Goal: Task Accomplishment & Management: Manage account settings

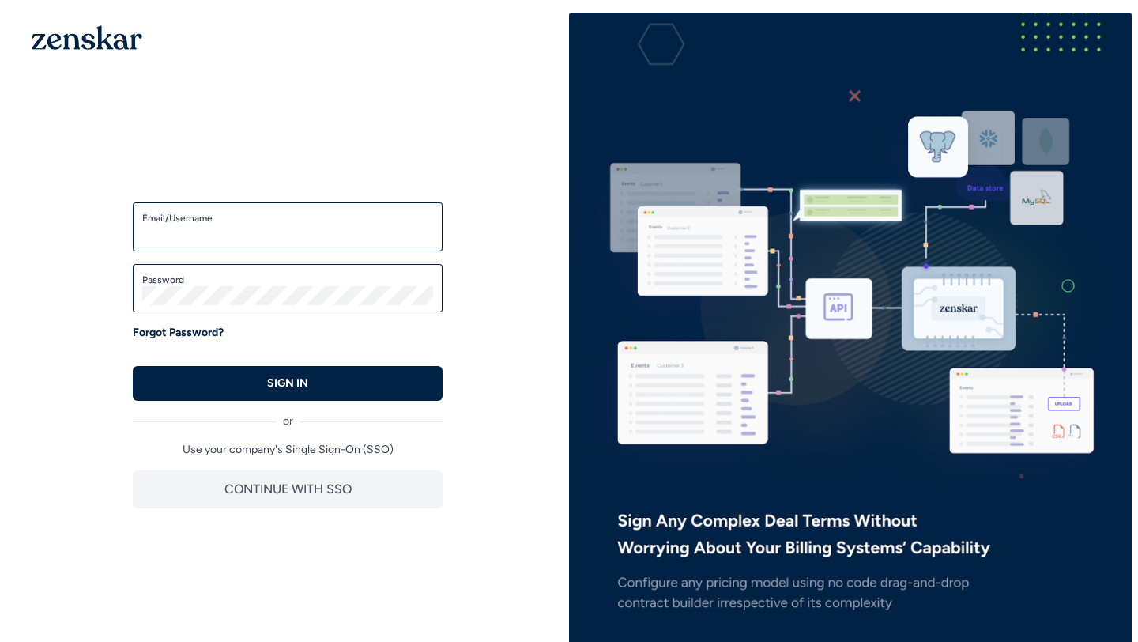
type input "**********"
click at [270, 236] on input "**********" at bounding box center [287, 233] width 291 height 19
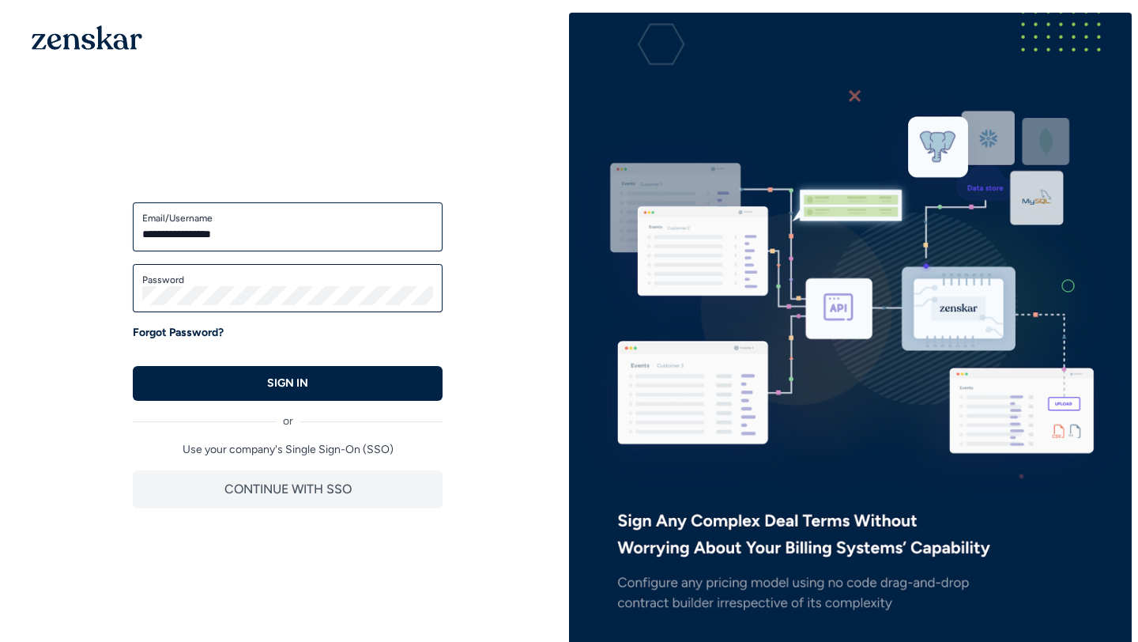
click at [270, 236] on input "**********" at bounding box center [287, 233] width 291 height 19
